Goal: Task Accomplishment & Management: Manage account settings

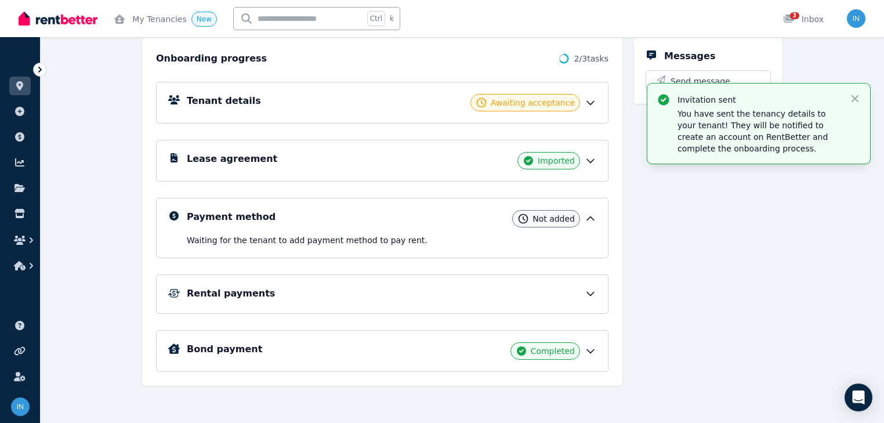
click at [39, 69] on icon at bounding box center [40, 70] width 12 height 12
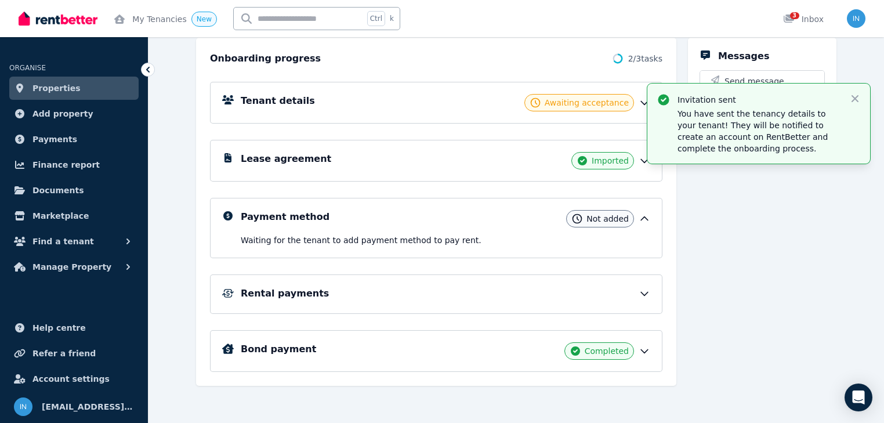
click at [61, 88] on span "Properties" at bounding box center [56, 88] width 48 height 14
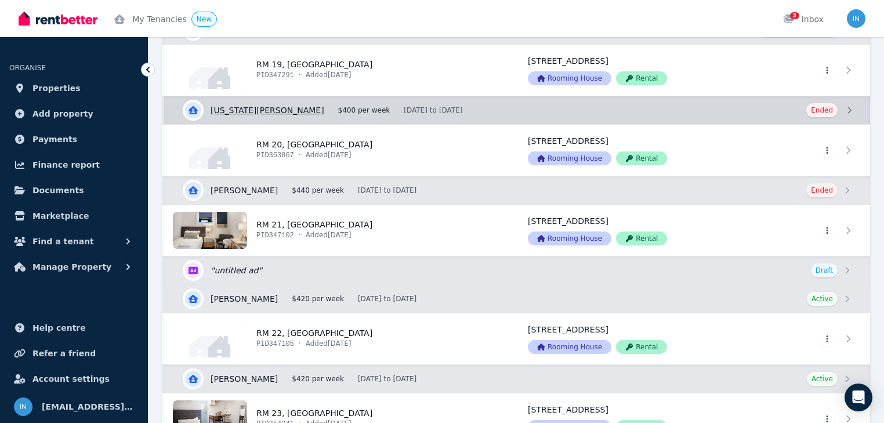
scroll to position [2133, 0]
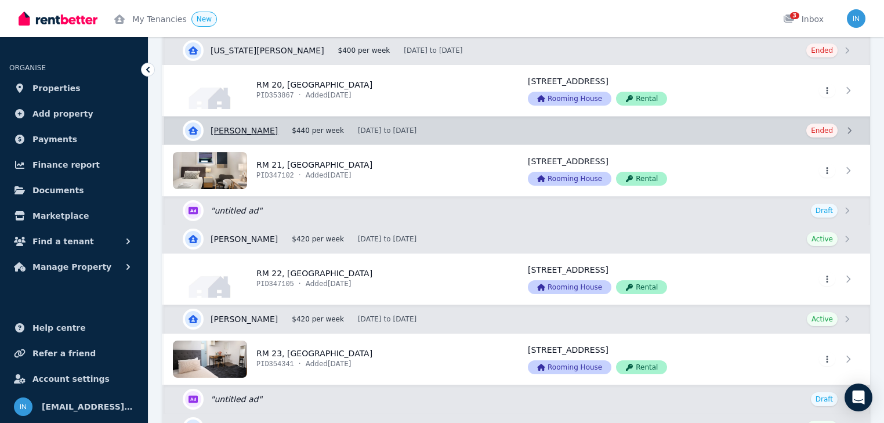
click at [297, 125] on link "View details for [PERSON_NAME]" at bounding box center [517, 131] width 706 height 28
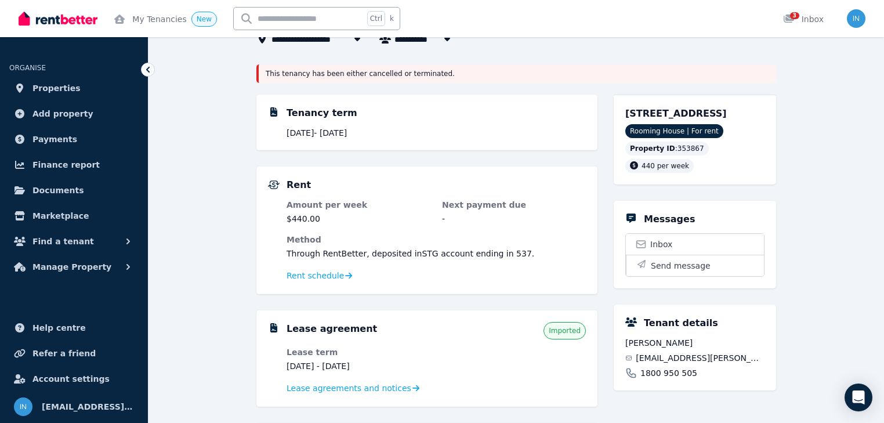
scroll to position [93, 0]
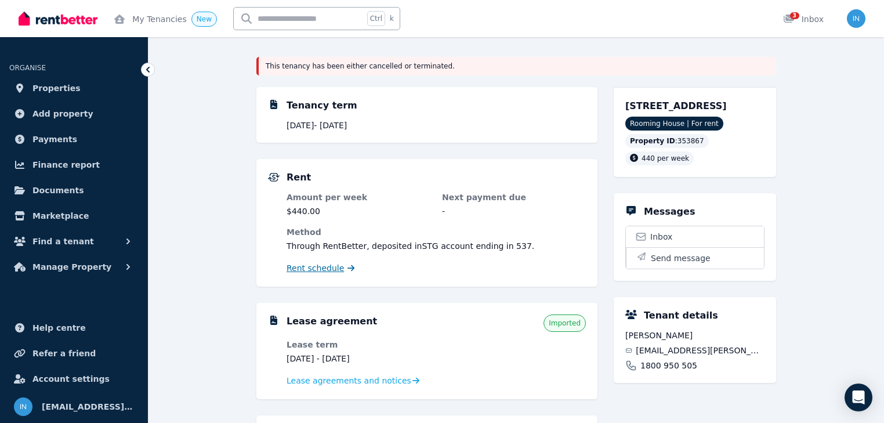
click at [323, 271] on span "Rent schedule" at bounding box center [314, 268] width 57 height 12
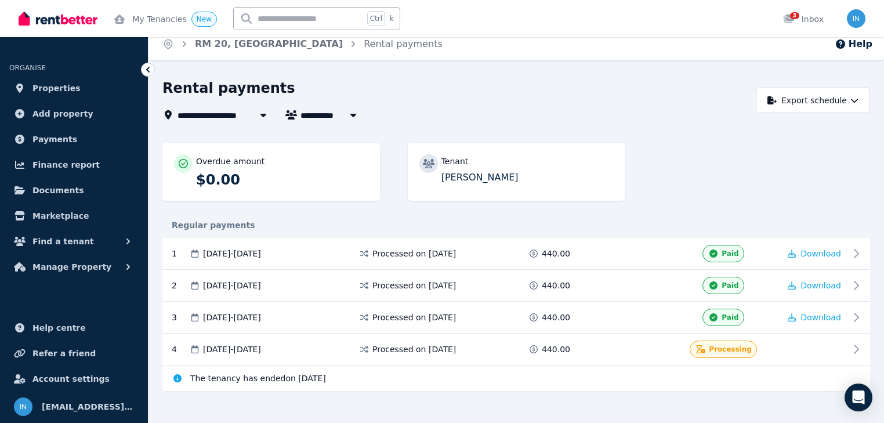
scroll to position [19, 0]
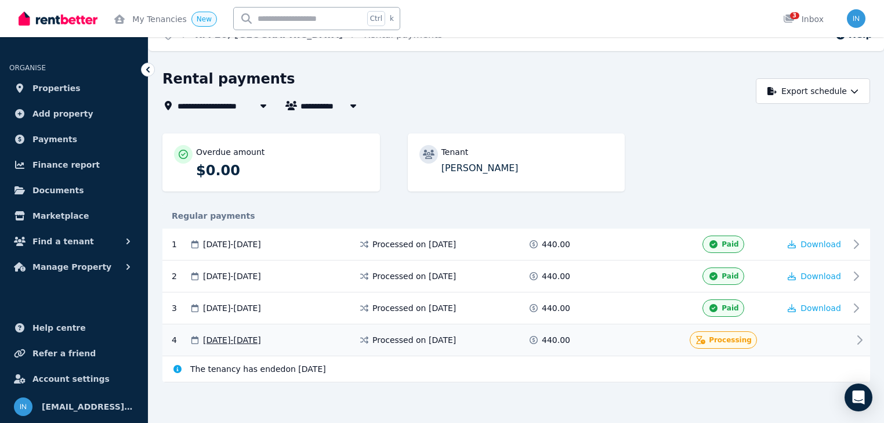
click at [856, 339] on icon at bounding box center [859, 340] width 14 height 14
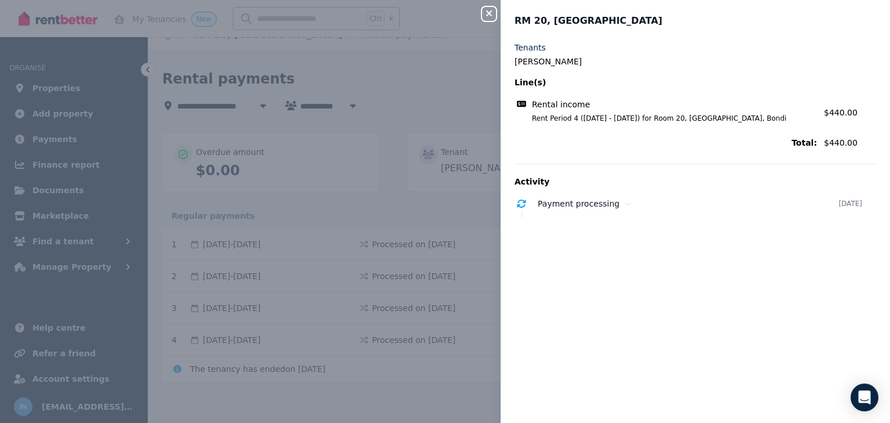
click at [486, 16] on icon "button" at bounding box center [489, 13] width 6 height 6
